Goal: Browse casually

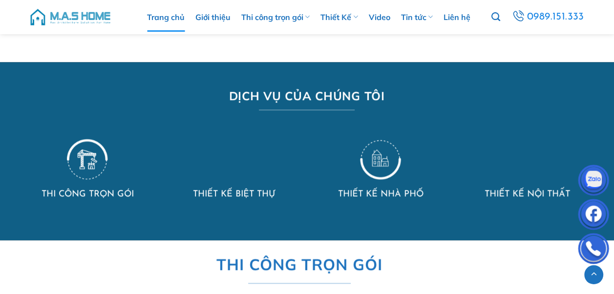
scroll to position [440, 0]
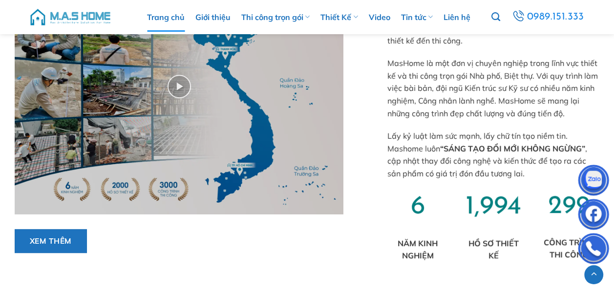
drag, startPoint x: 460, startPoint y: 207, endPoint x: 529, endPoint y: 207, distance: 68.9
click at [529, 207] on div "1,994 HỒ SƠ THIẾT KẾ" at bounding box center [494, 233] width 76 height 87
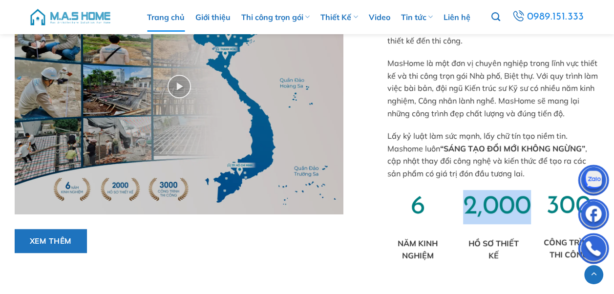
drag, startPoint x: 469, startPoint y: 202, endPoint x: 530, endPoint y: 211, distance: 61.7
click at [530, 211] on span "2,000" at bounding box center [497, 207] width 68 height 26
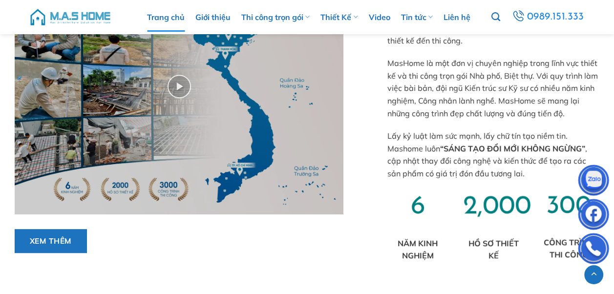
drag, startPoint x: 421, startPoint y: 211, endPoint x: 405, endPoint y: 210, distance: 16.6
click at [420, 210] on span "6" at bounding box center [418, 207] width 14 height 26
drag, startPoint x: 418, startPoint y: 214, endPoint x: 459, endPoint y: 221, distance: 41.7
click at [459, 221] on div "[DATE] KINH NGHIỆM 2,000 HỒ SƠ THIẾT KẾ 300 CÔNG TRÌNH THI CÔNG" at bounding box center [493, 233] width 227 height 87
drag, startPoint x: 459, startPoint y: 221, endPoint x: 516, endPoint y: 212, distance: 57.5
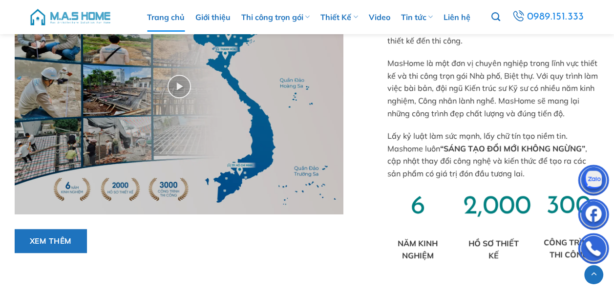
click at [516, 212] on span "2,000" at bounding box center [497, 207] width 68 height 26
click at [534, 208] on div "300 CÔNG TRÌNH THI CÔNG" at bounding box center [569, 233] width 76 height 87
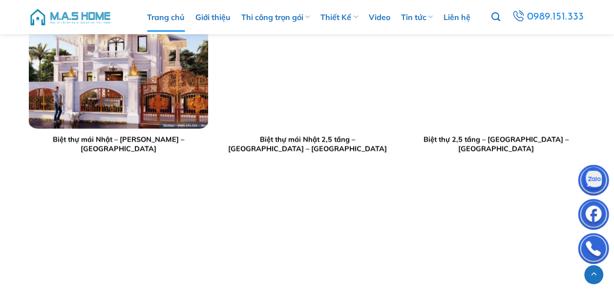
scroll to position [1613, 0]
